Goal: Find specific page/section

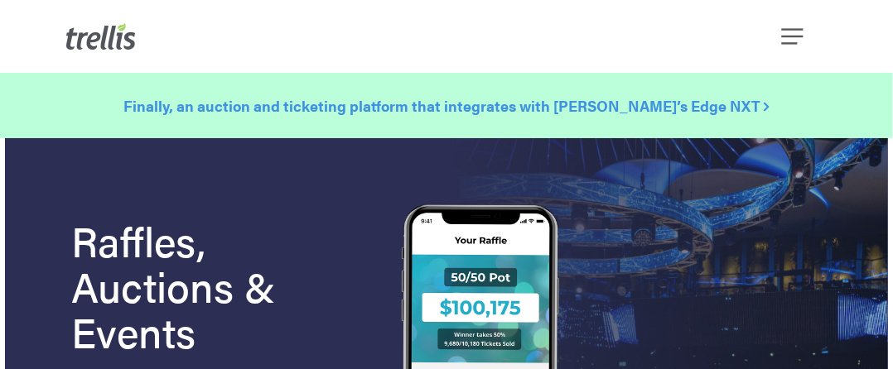
click at [432, 109] on strong "Finally, an auction and ticketing platform that integrates with [PERSON_NAME]’s…" at bounding box center [446, 105] width 645 height 21
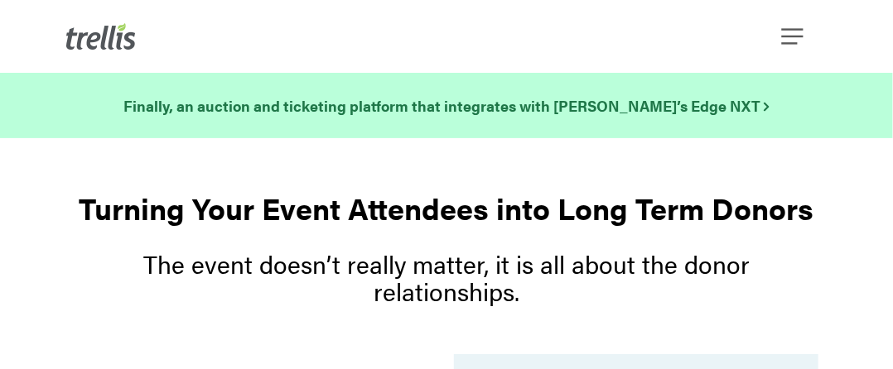
click at [131, 41] on img at bounding box center [101, 36] width 70 height 27
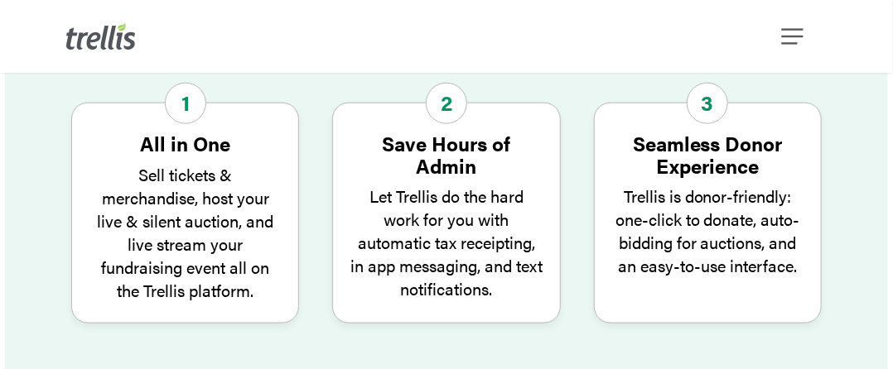
scroll to position [745, 0]
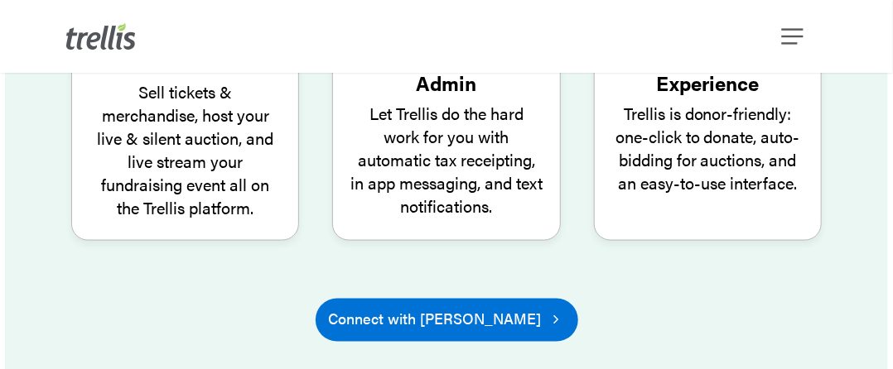
click at [462, 307] on span "Connect with [PERSON_NAME]" at bounding box center [435, 318] width 213 height 23
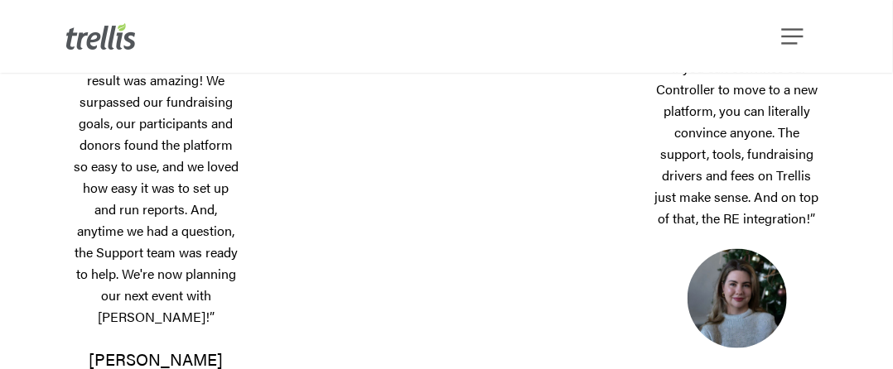
scroll to position [745, 0]
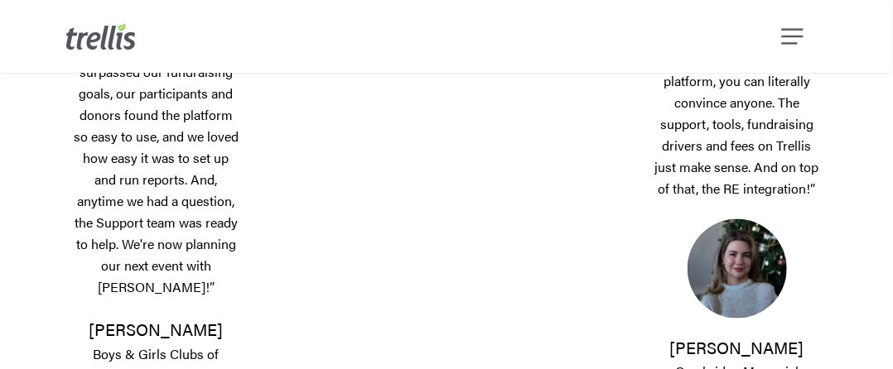
click at [248, 131] on div "“We used Trellis for our annual fundraiser, and the result was amazing! We surp…" at bounding box center [165, 176] width 188 height 843
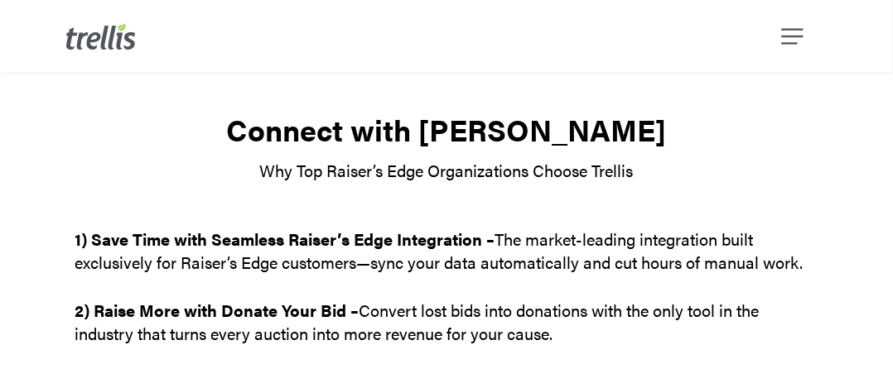
scroll to position [0, 0]
